Goal: Find specific page/section: Find specific page/section

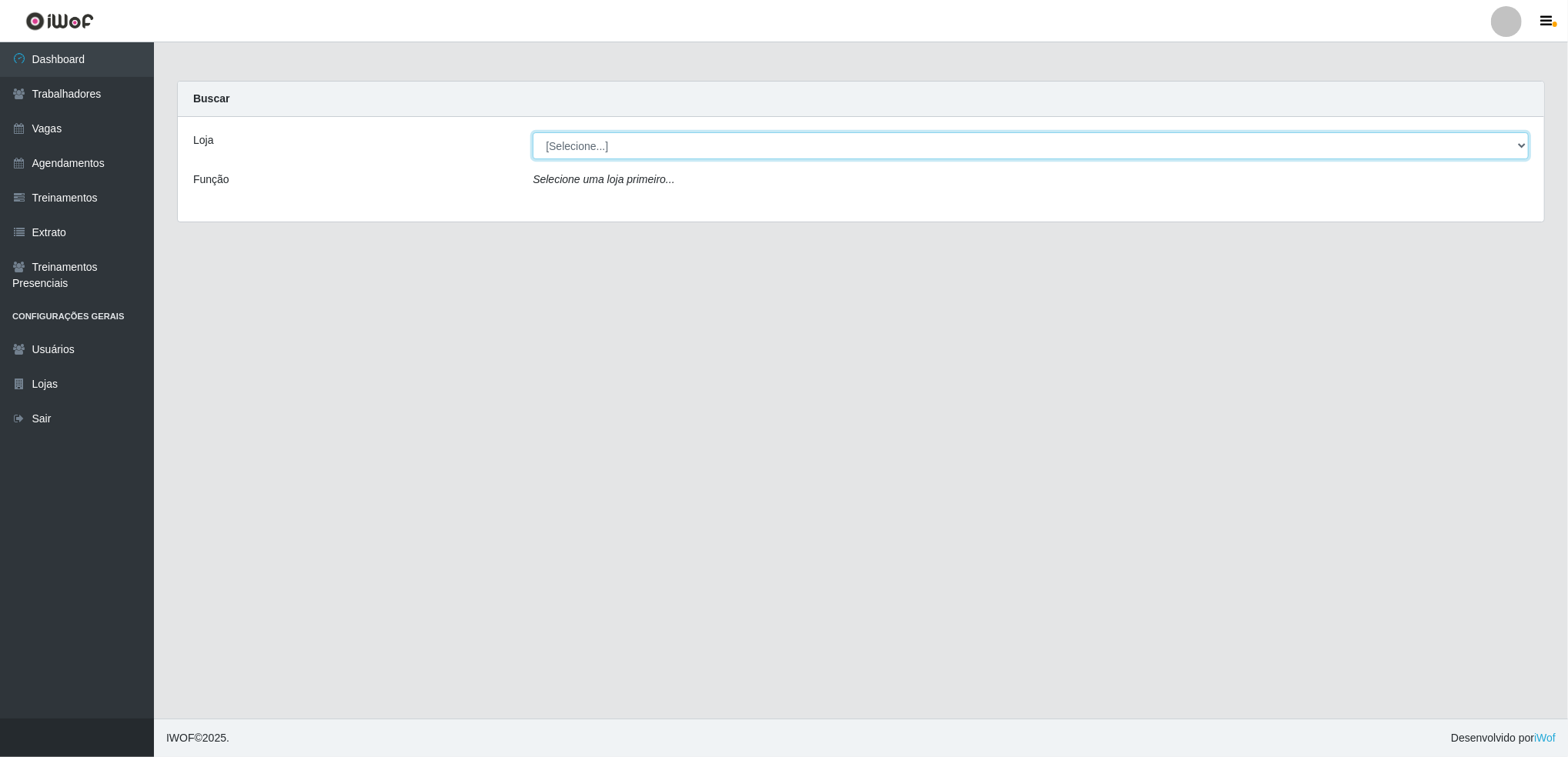
click at [1397, 152] on select "[Selecione...] Jaguaribe Grill Restaurante" at bounding box center [1031, 145] width 997 height 27
select select "311"
click at [533, 132] on select "[Selecione...] Jaguaribe Grill Restaurante" at bounding box center [1031, 145] width 997 height 27
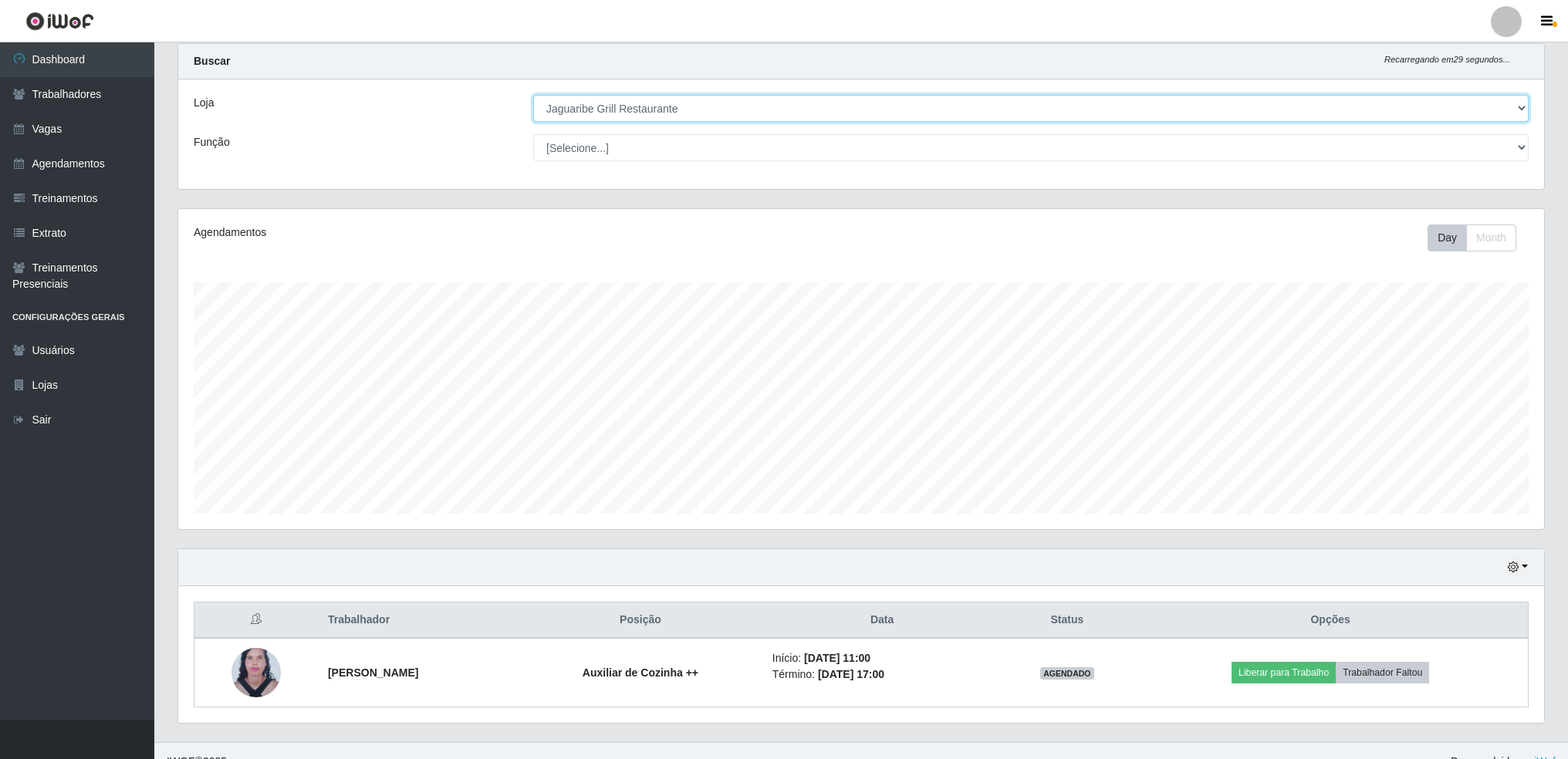
scroll to position [58, 0]
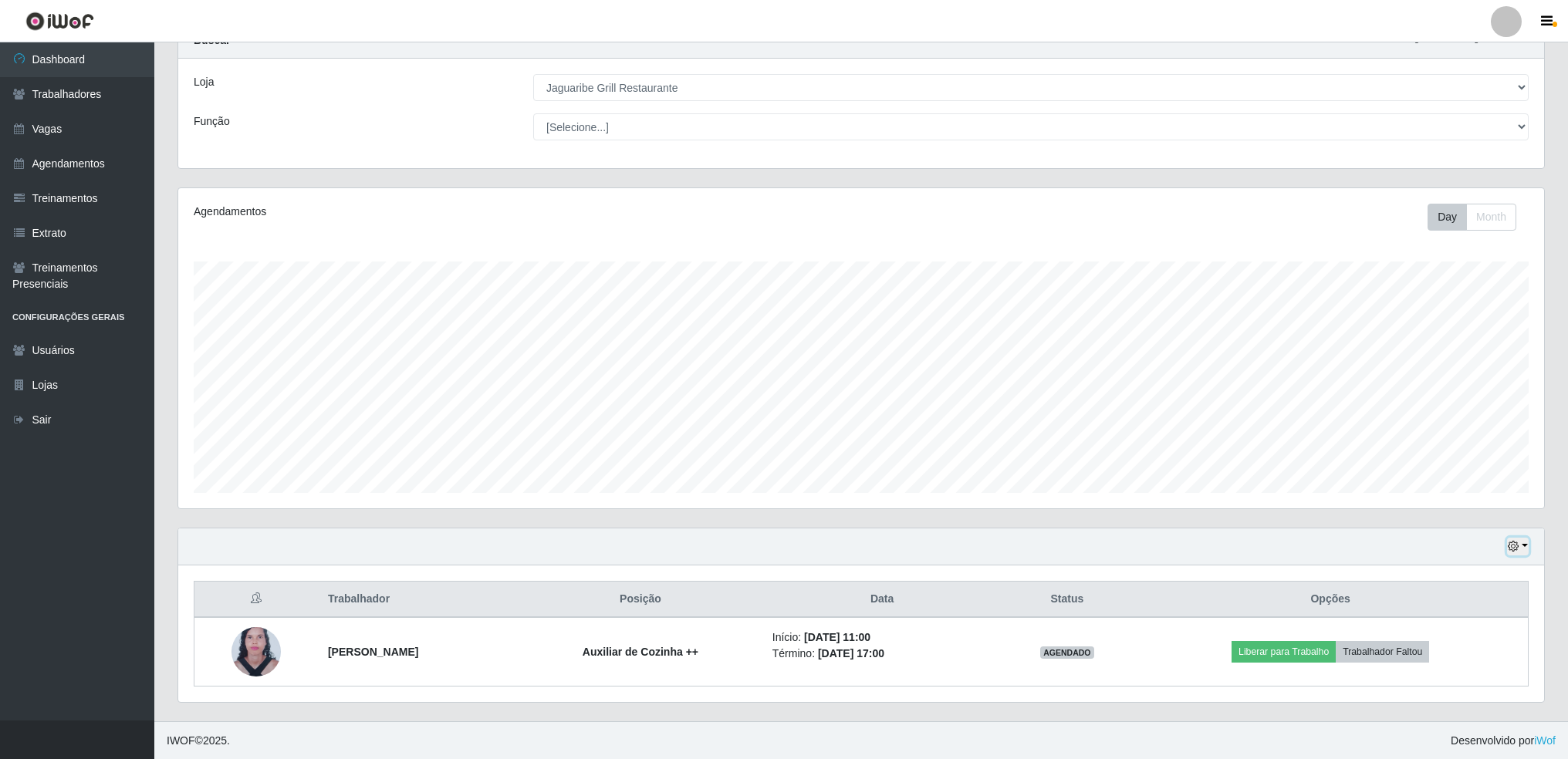
click at [1528, 542] on button "button" at bounding box center [1518, 546] width 22 height 17
click at [1474, 497] on button "1 Semana" at bounding box center [1465, 489] width 122 height 32
click at [1521, 555] on div "Hoje 1 dia 3 dias 1 Semana Não encerrados" at bounding box center [861, 547] width 1366 height 37
click at [1521, 547] on button "button" at bounding box center [1518, 546] width 22 height 17
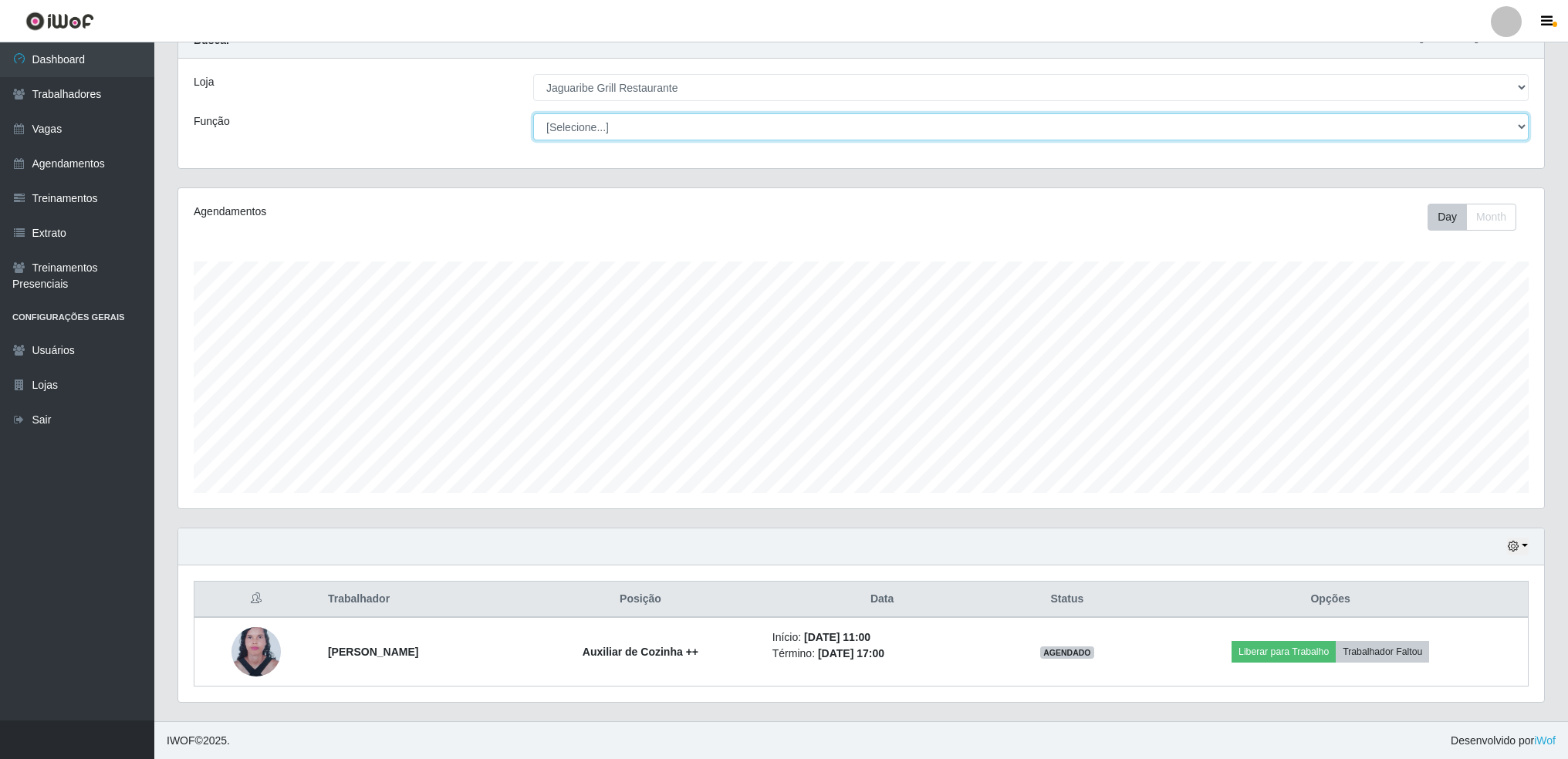
click at [999, 121] on select "[Selecione...] ASG ASG + ASG ++ Auxiliar de Cozinha Auxiliar de Cozinha + Auxil…" at bounding box center [1031, 126] width 995 height 27
